Goal: Information Seeking & Learning: Learn about a topic

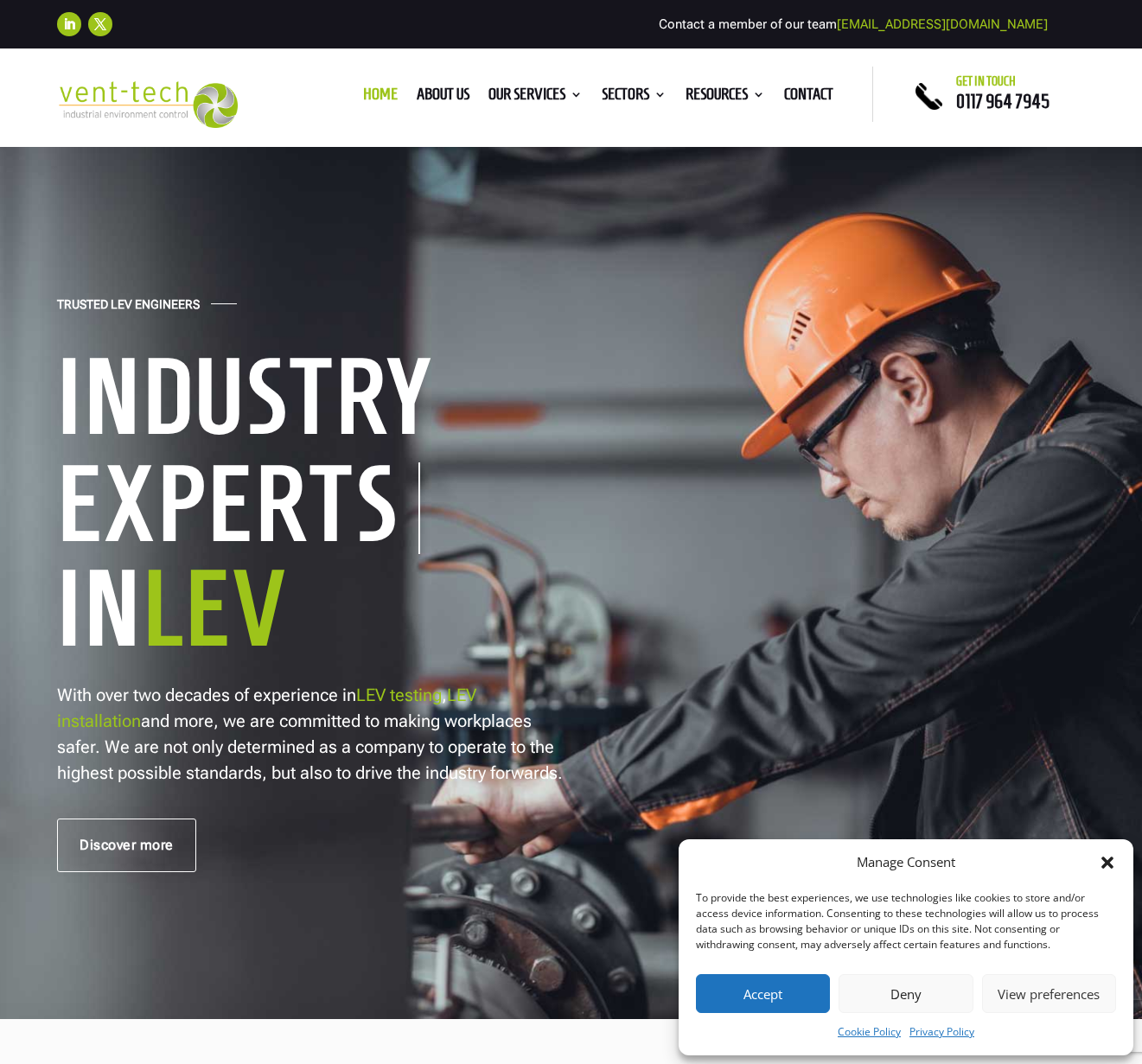
click at [788, 996] on button "Accept" at bounding box center [762, 993] width 134 height 38
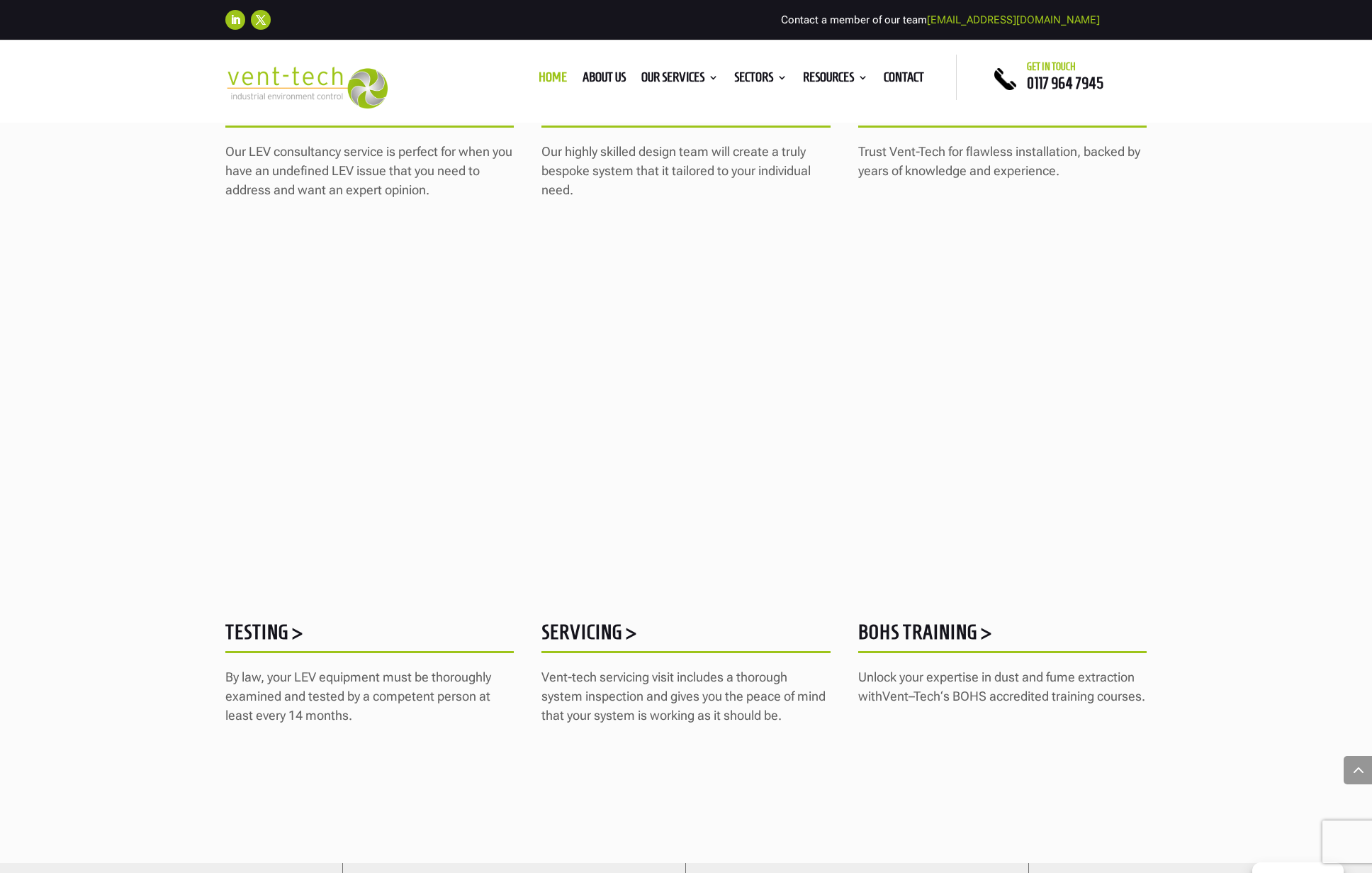
scroll to position [1443, 0]
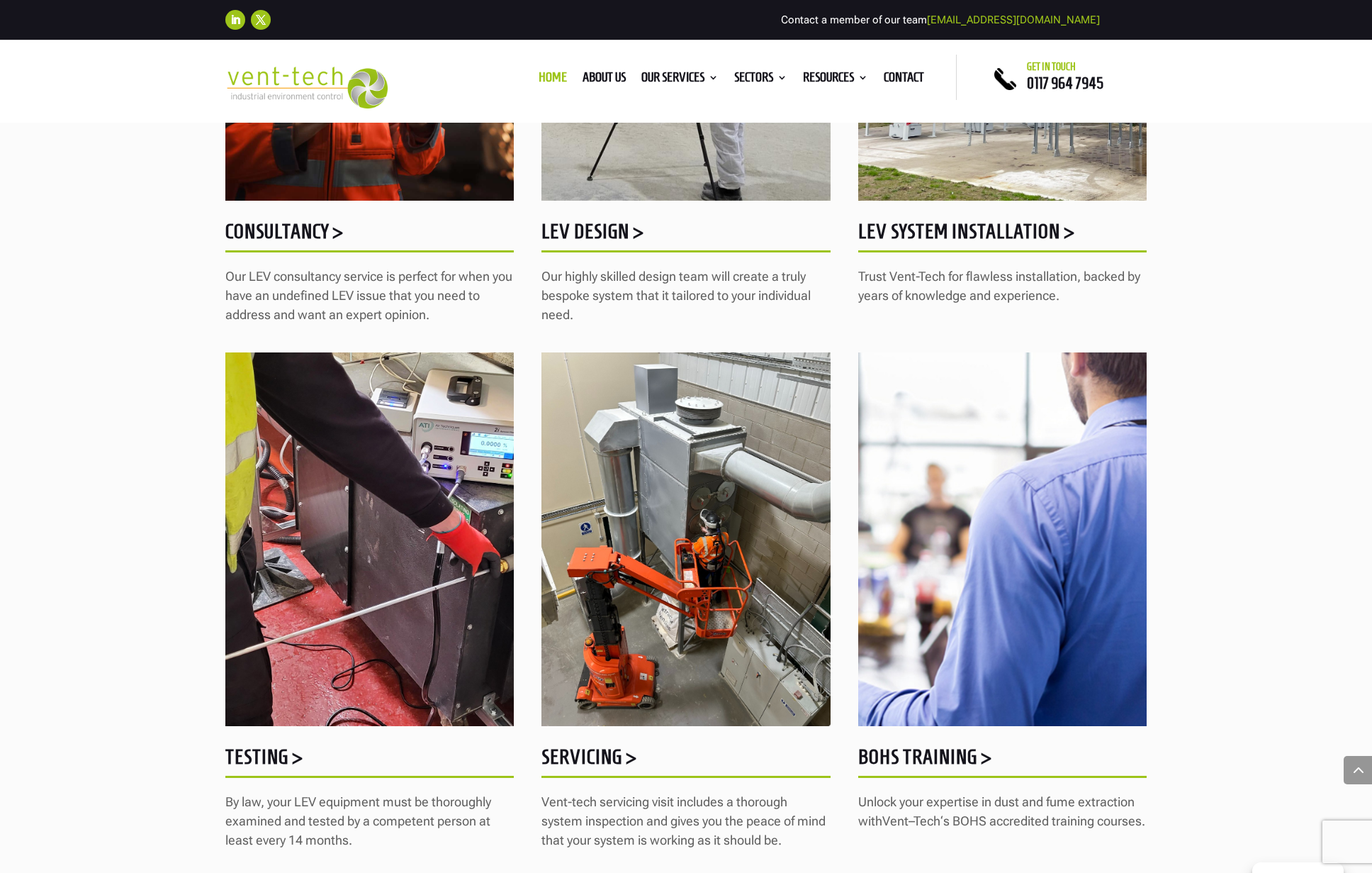
click at [255, 758] on h5 "Testing >" at bounding box center [369, 761] width 289 height 28
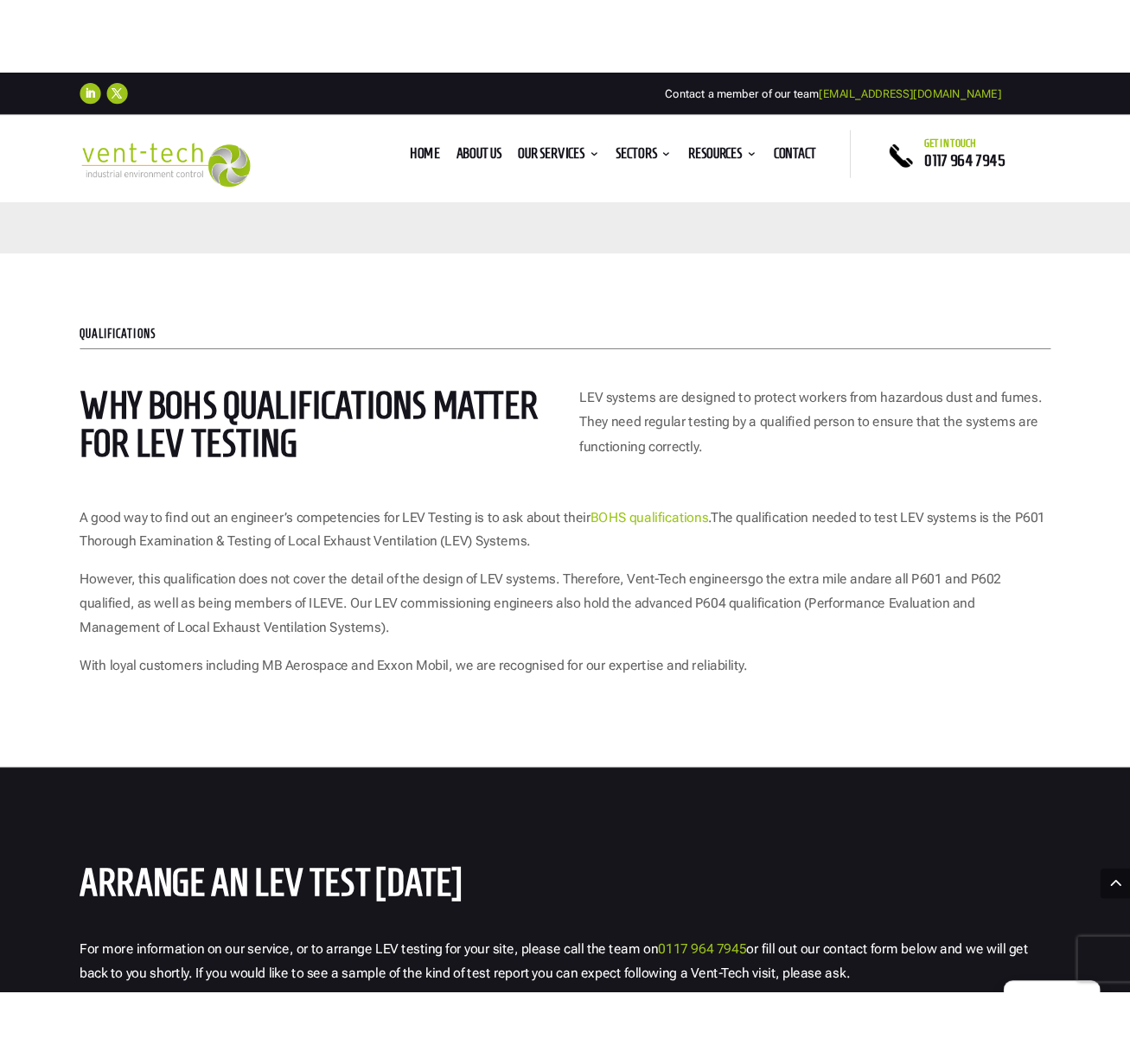
scroll to position [7198, 0]
